Goal: Transaction & Acquisition: Download file/media

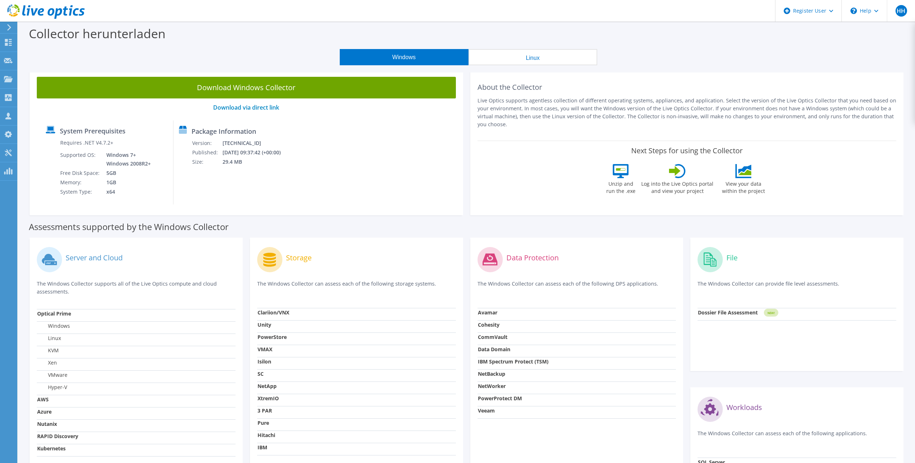
click at [516, 57] on button "Linux" at bounding box center [532, 57] width 129 height 16
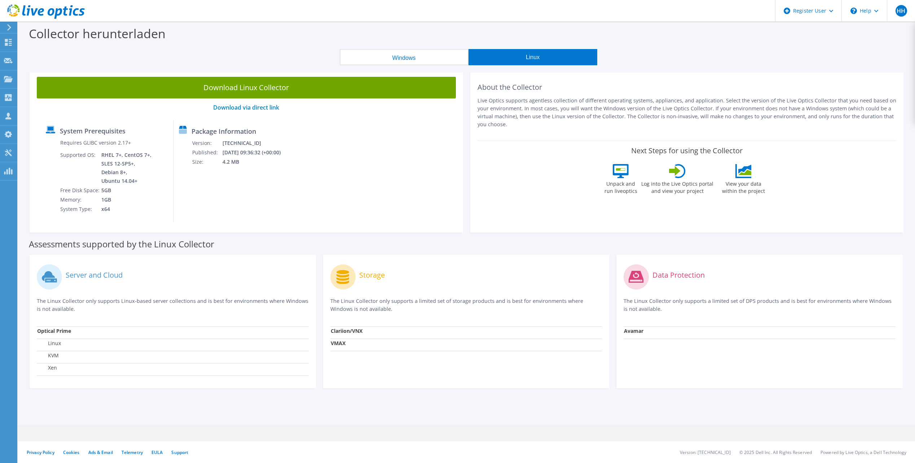
click at [400, 58] on button "Windows" at bounding box center [404, 57] width 129 height 16
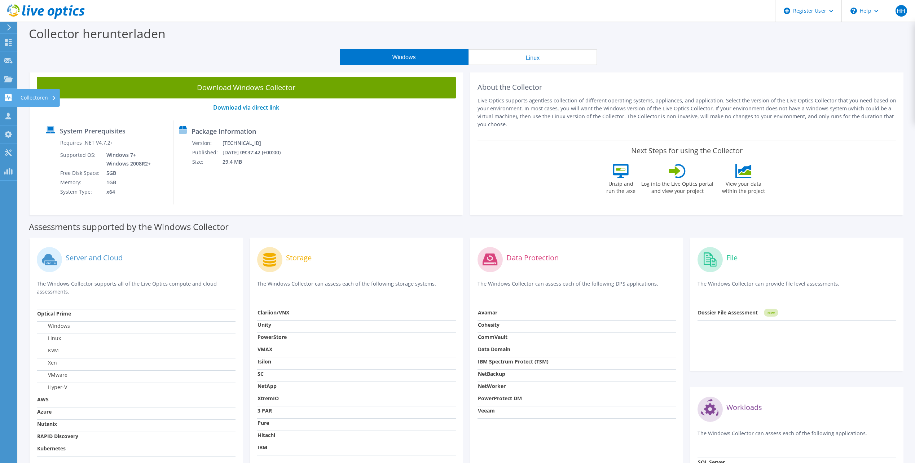
click at [40, 100] on div "Collectoren" at bounding box center [38, 98] width 43 height 18
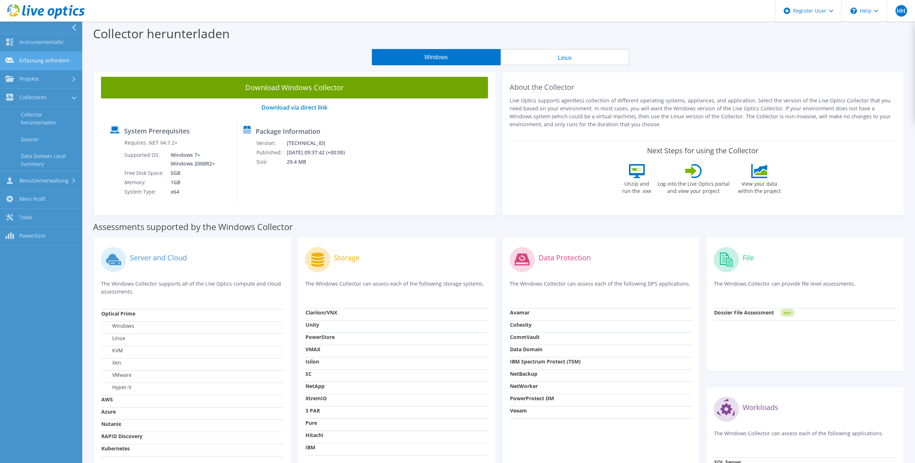
click at [47, 59] on link "Erfassung anfordern" at bounding box center [41, 61] width 82 height 18
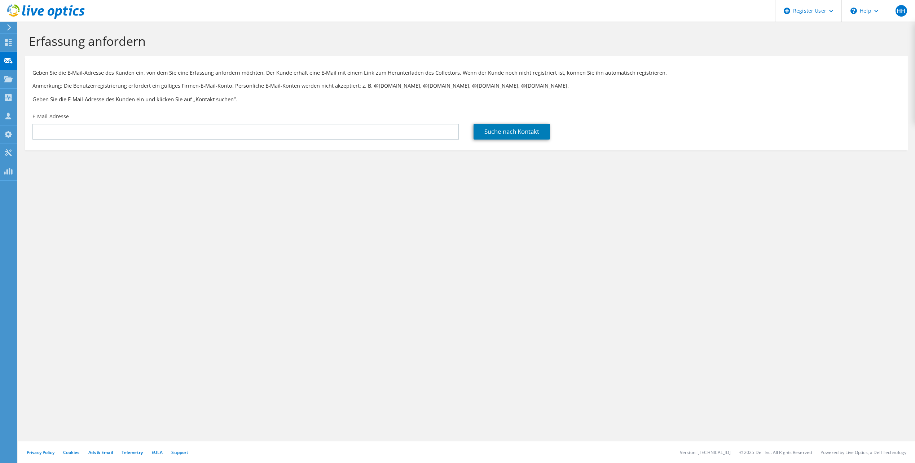
click at [10, 25] on icon at bounding box center [8, 27] width 5 height 6
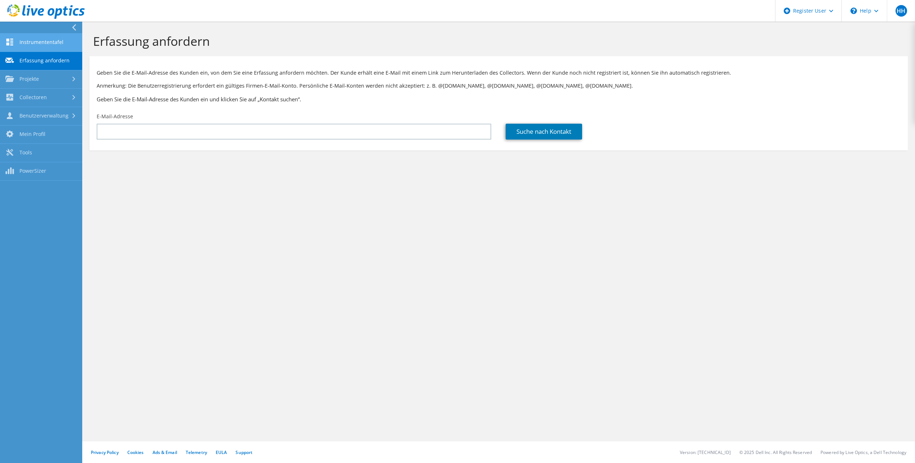
click at [45, 43] on link "Instrumententafel" at bounding box center [41, 43] width 82 height 18
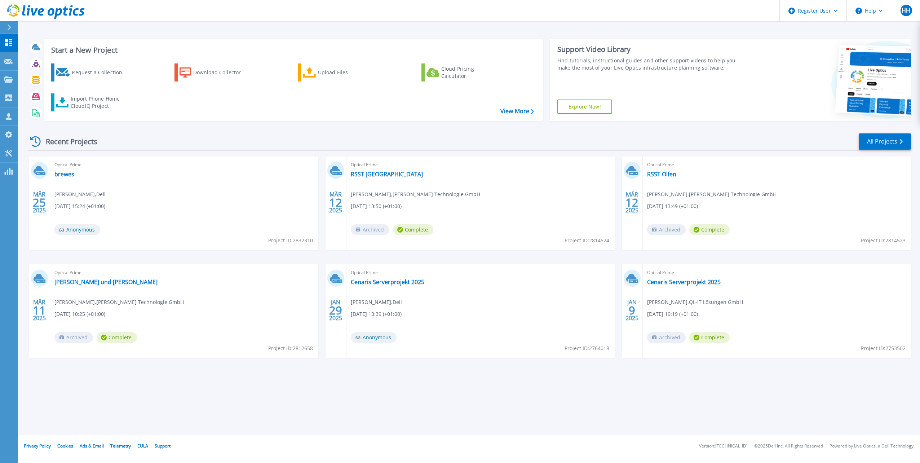
click at [10, 25] on icon at bounding box center [9, 28] width 4 height 6
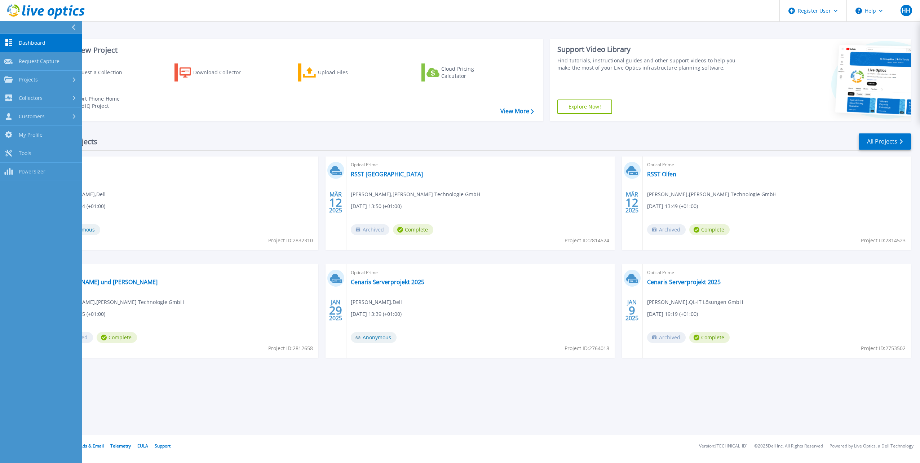
click at [72, 26] on icon at bounding box center [73, 28] width 4 height 6
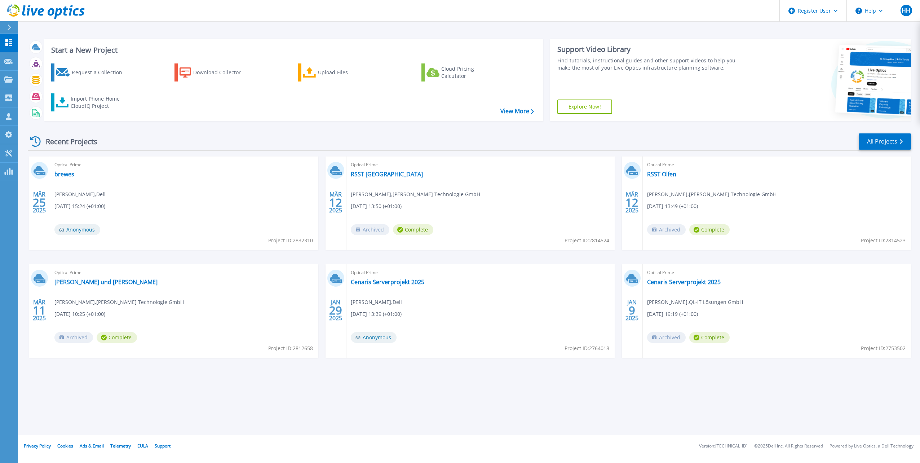
click at [8, 27] on icon at bounding box center [9, 28] width 4 height 6
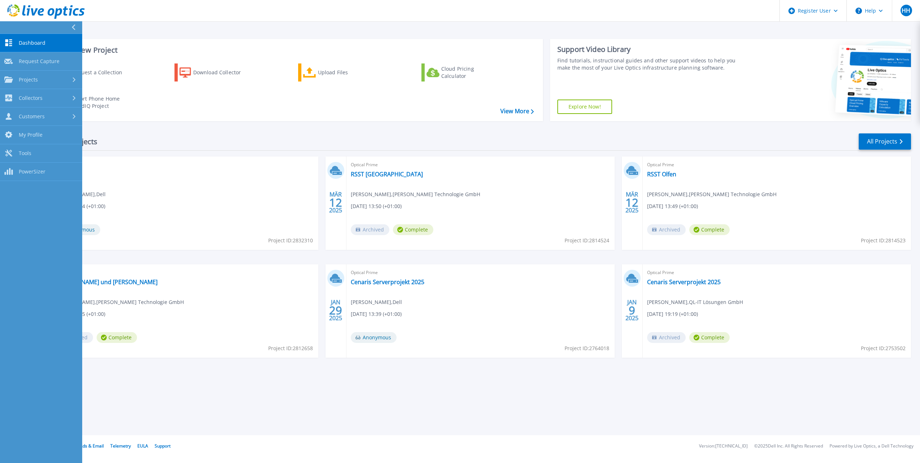
click at [264, 408] on div "Start a New Project Request a Collection Download Collector Upload Files Cloud …" at bounding box center [469, 217] width 902 height 435
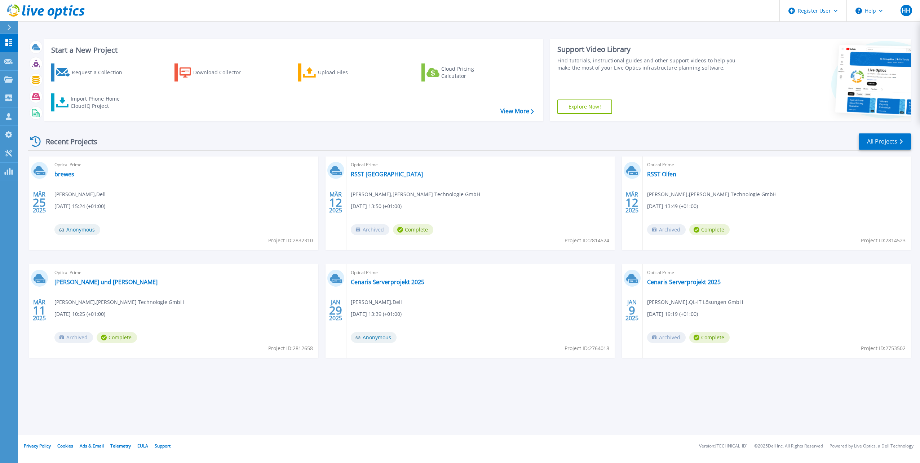
click at [9, 23] on div at bounding box center [12, 27] width 12 height 12
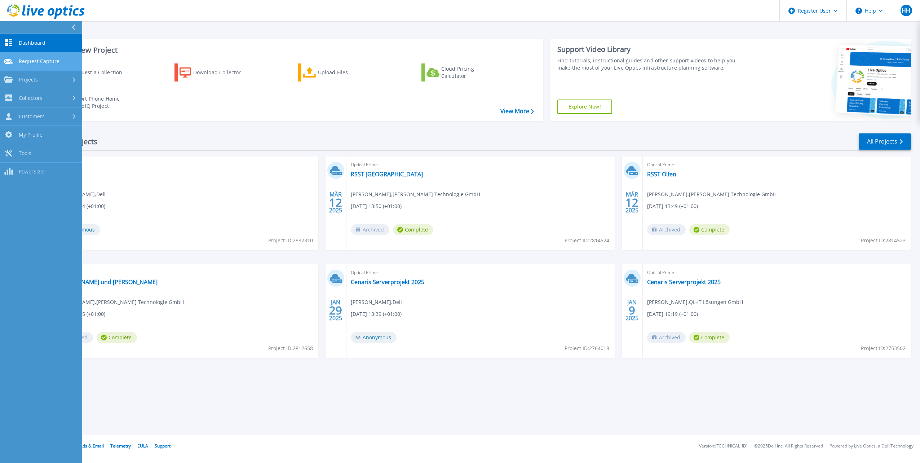
click at [58, 61] on span "Request Capture" at bounding box center [39, 61] width 41 height 6
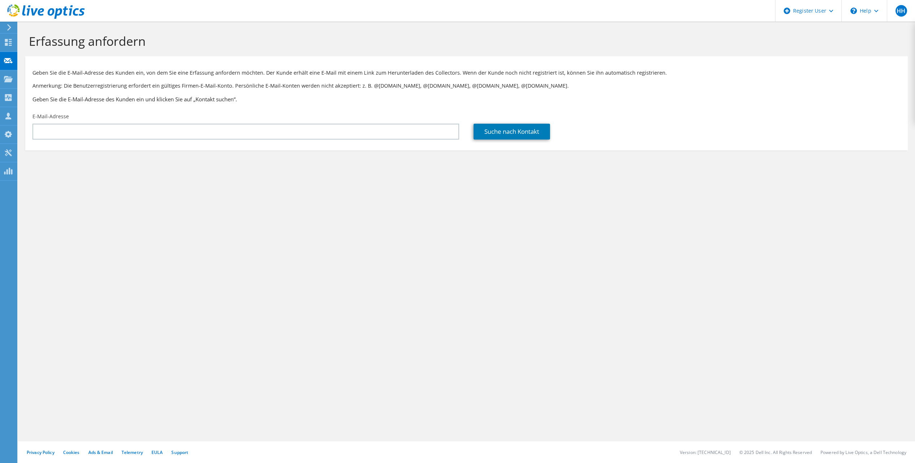
click at [9, 28] on icon at bounding box center [8, 27] width 5 height 6
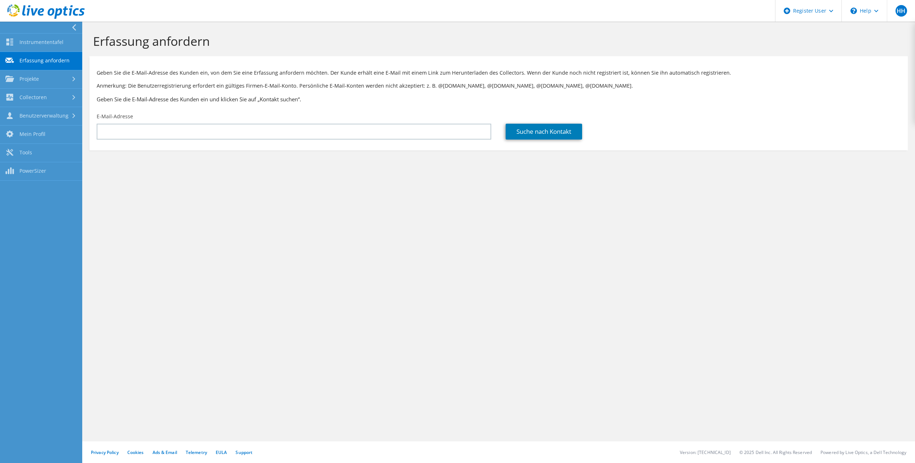
click at [74, 23] on div at bounding box center [42, 12] width 85 height 24
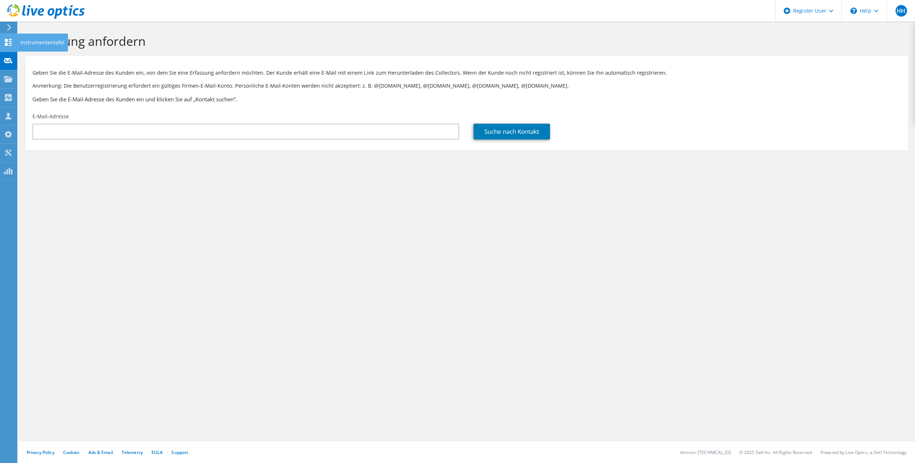
click at [10, 41] on use at bounding box center [8, 42] width 7 height 7
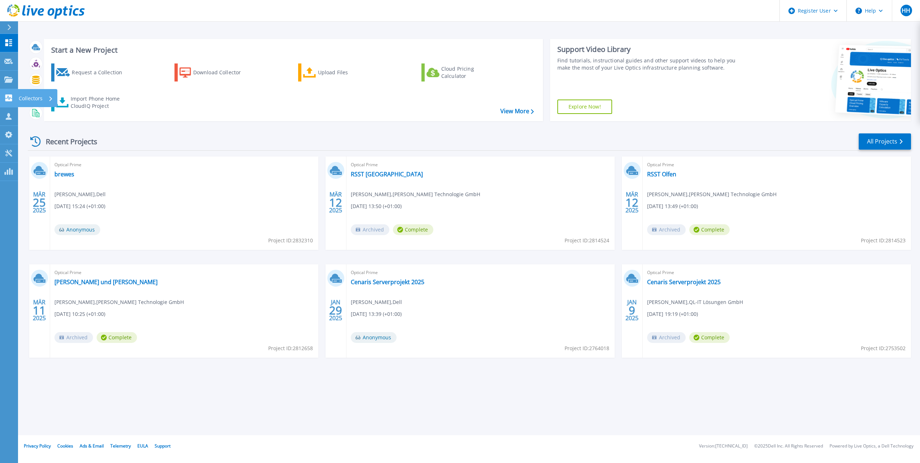
click at [11, 97] on icon at bounding box center [8, 97] width 7 height 7
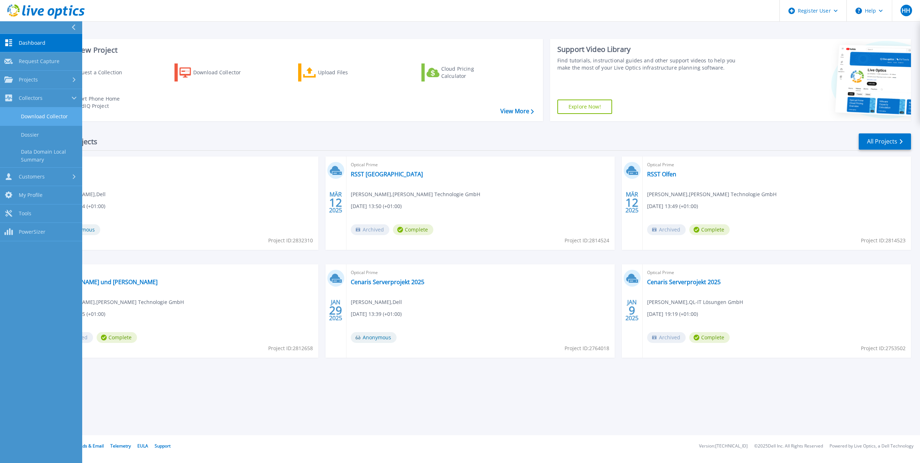
click at [55, 113] on link "Download Collector" at bounding box center [41, 116] width 82 height 18
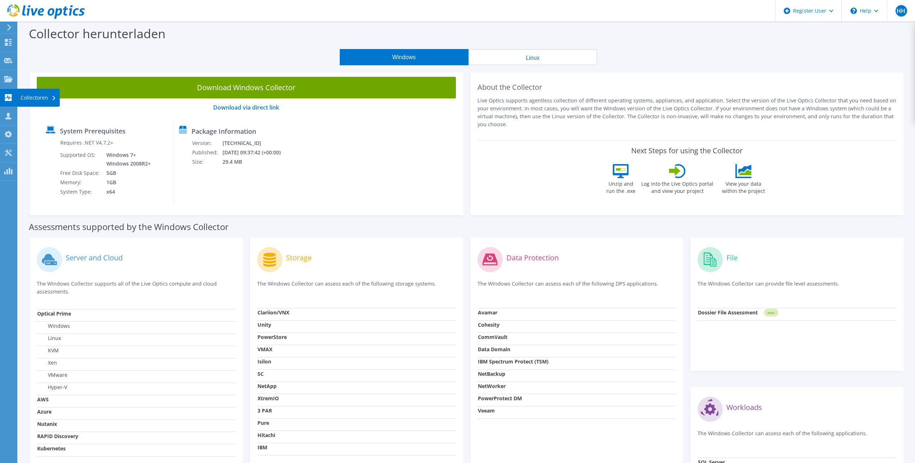
click at [39, 98] on div "Collectoren" at bounding box center [38, 98] width 43 height 18
